Goal: Task Accomplishment & Management: Manage account settings

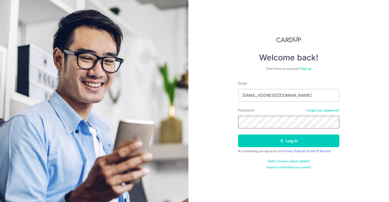
click at [238, 135] on button "Log in" at bounding box center [288, 141] width 101 height 13
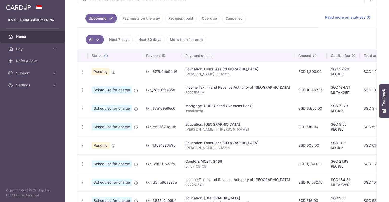
scroll to position [107, 0]
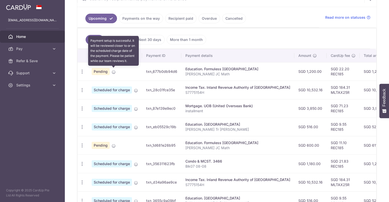
click at [113, 72] on icon at bounding box center [114, 72] width 4 height 4
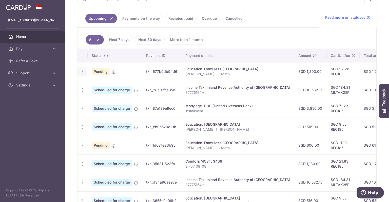
click at [83, 70] on icon "button" at bounding box center [82, 71] width 5 height 5
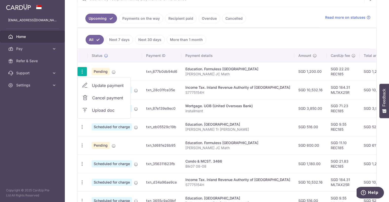
click at [258, 46] on ul "All Next 7 days Next 30 days More than 1 month" at bounding box center [223, 38] width 293 height 21
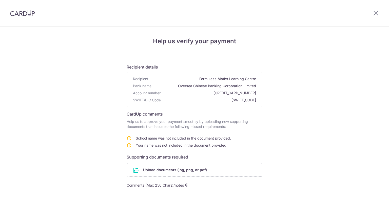
scroll to position [67, 0]
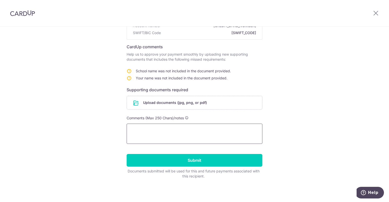
click at [172, 124] on textarea at bounding box center [195, 134] width 136 height 20
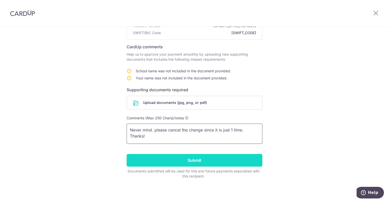
type textarea "Never mind. please cancel the change since it is just 1 time. Thanks!"
click at [217, 157] on input "Submit" at bounding box center [195, 160] width 136 height 13
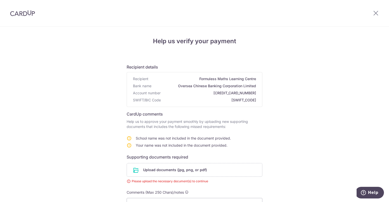
scroll to position [74, 0]
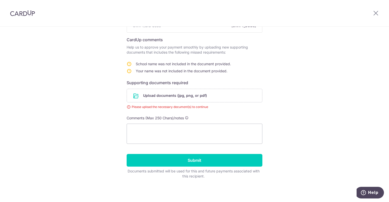
drag, startPoint x: 267, startPoint y: 53, endPoint x: 264, endPoint y: 72, distance: 18.9
click at [264, 72] on div "Help us verify your payment Recipient details Recipient Formuless Maths Learnin…" at bounding box center [194, 77] width 389 height 251
click at [332, 76] on div "Help us verify your payment Recipient details Recipient Formuless Maths Learnin…" at bounding box center [194, 77] width 389 height 251
click at [232, 94] on input "file" at bounding box center [194, 95] width 135 height 13
click at [193, 142] on form "Recipient details Recipient Formuless Maths Learning Centre Bank name Oversea C…" at bounding box center [195, 82] width 136 height 193
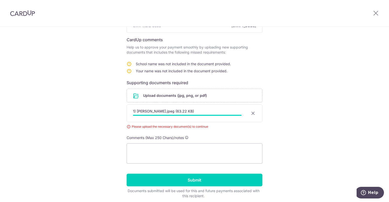
click at [208, 131] on form "Recipient details Recipient Formuless Maths Learning Centre Bank name Oversea C…" at bounding box center [195, 92] width 136 height 213
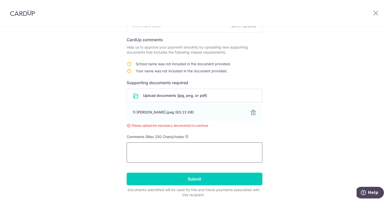
click at [201, 153] on textarea at bounding box center [195, 153] width 136 height 20
type textarea "N"
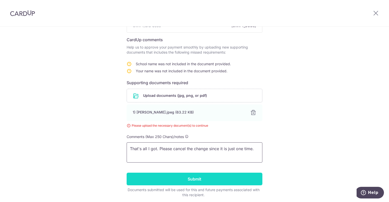
type textarea "That's all I got. Please cancel the change since it is just one time."
click at [198, 176] on input "Submit" at bounding box center [195, 179] width 136 height 13
